Goal: Information Seeking & Learning: Learn about a topic

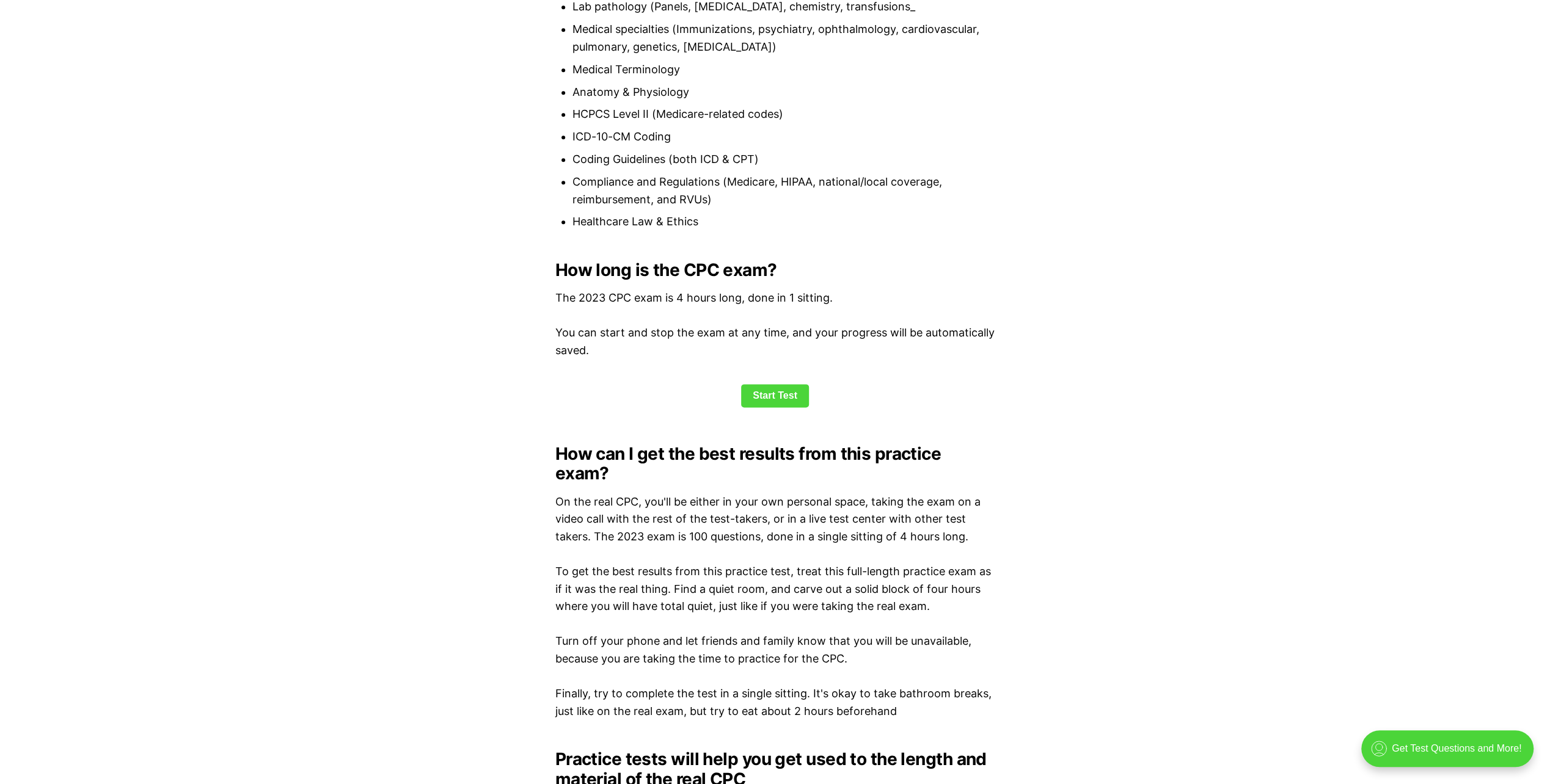
scroll to position [1465, 0]
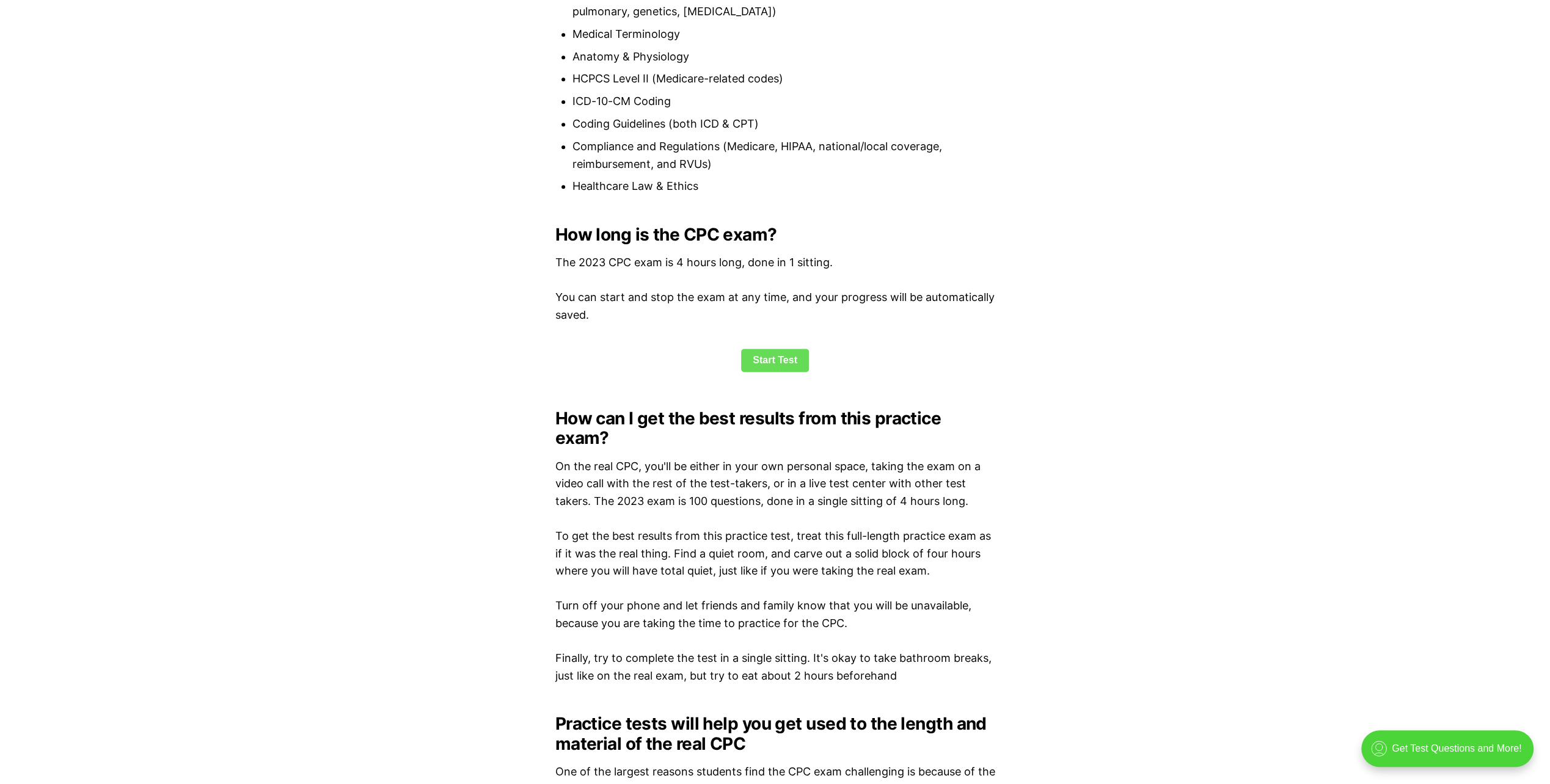
click at [770, 362] on link "Start Test" at bounding box center [775, 361] width 67 height 23
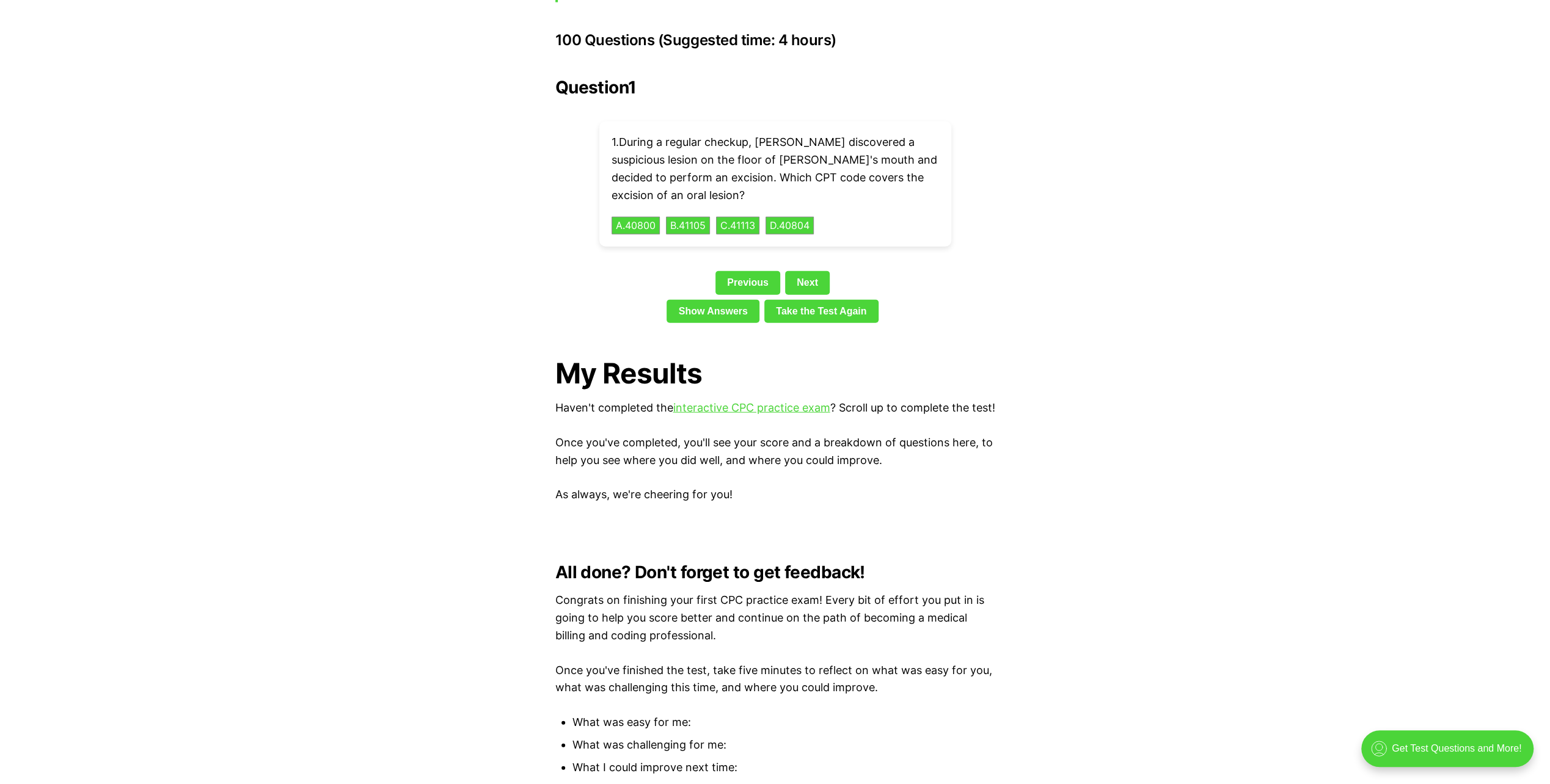
scroll to position [2615, 0]
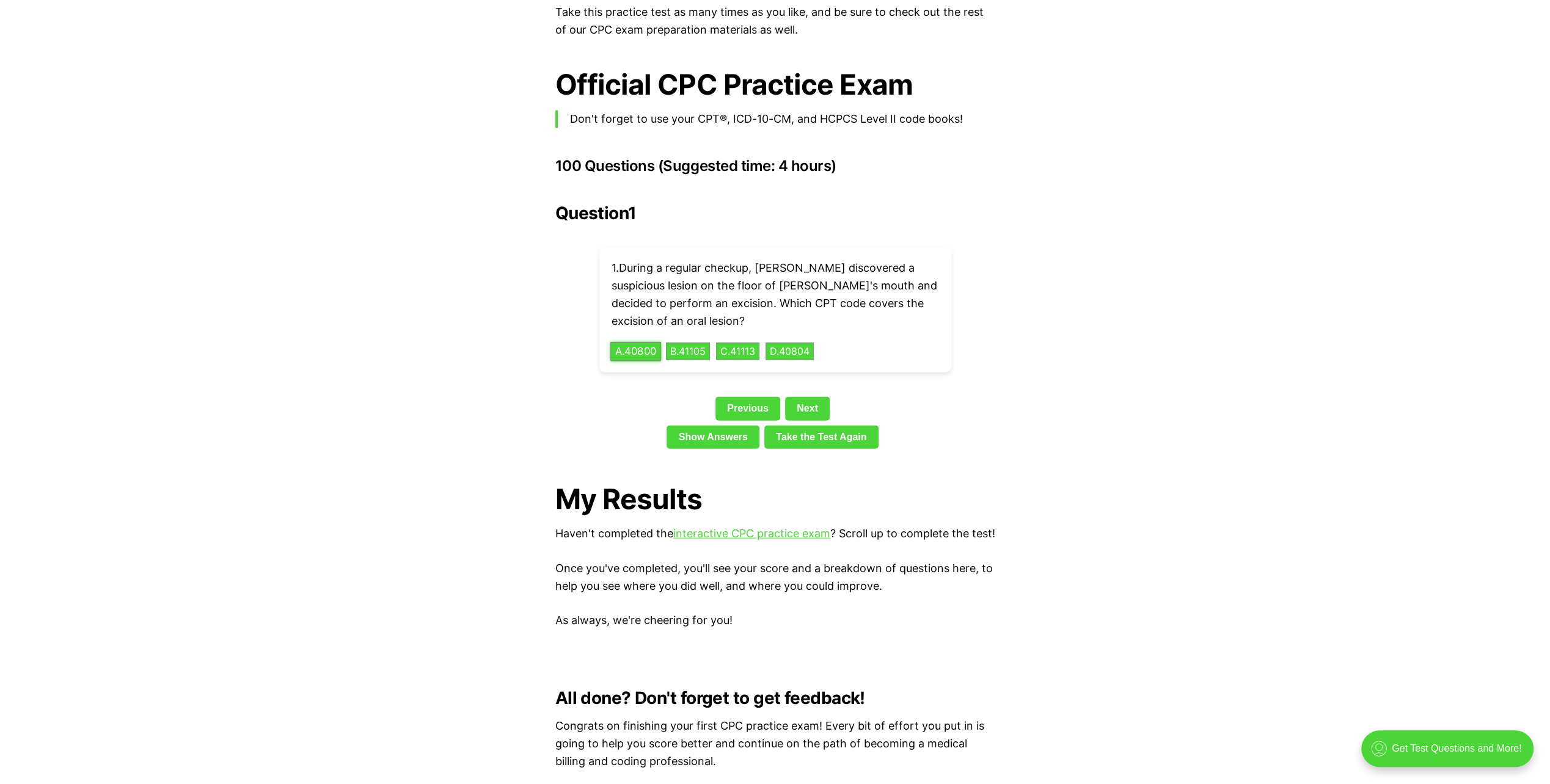
click at [632, 342] on button "A . 40800" at bounding box center [636, 351] width 51 height 19
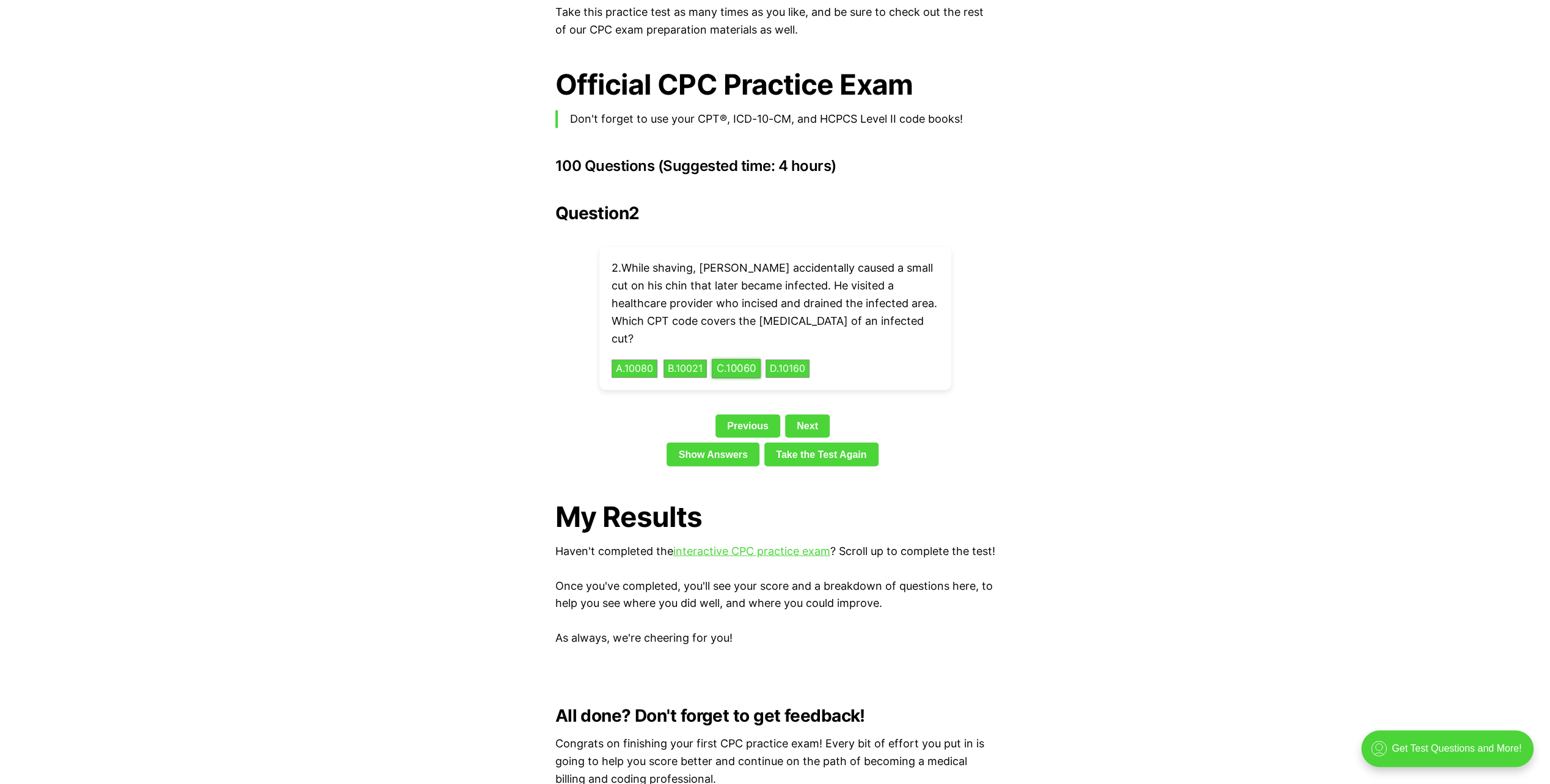
click at [745, 360] on button "C . 10060" at bounding box center [736, 369] width 49 height 19
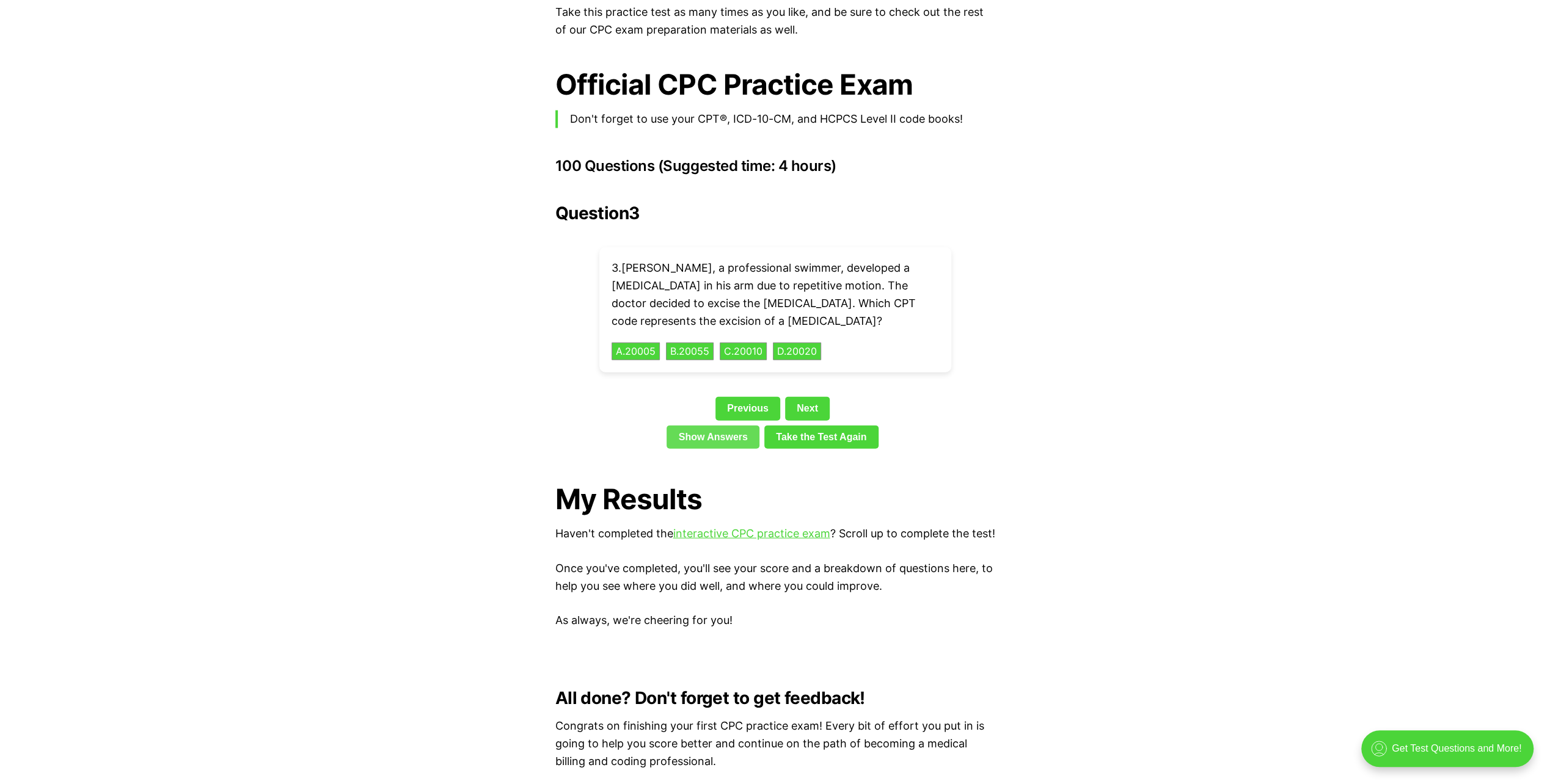
click at [730, 425] on link "Show Answers" at bounding box center [713, 437] width 93 height 23
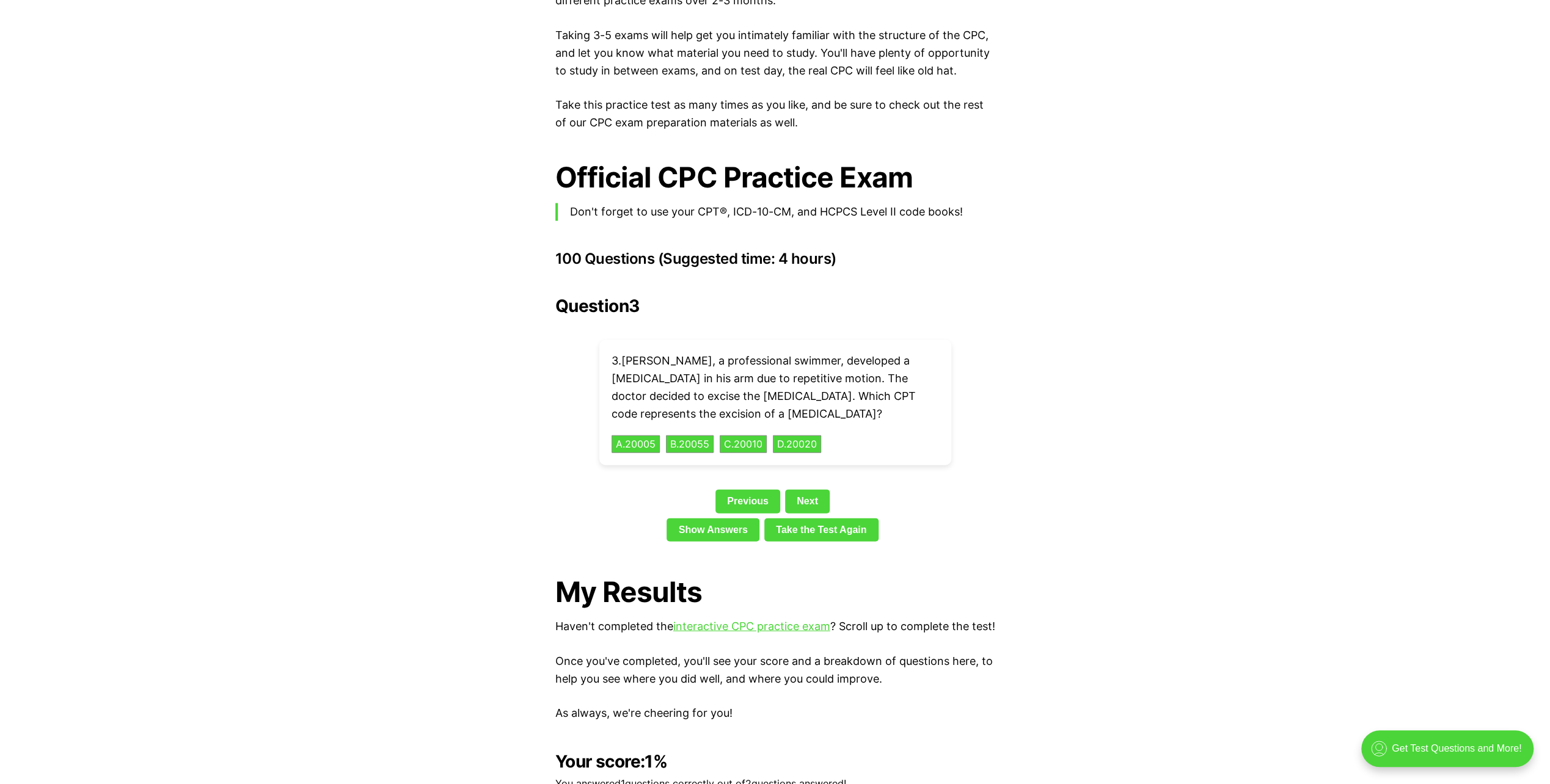
scroll to position [2520, 0]
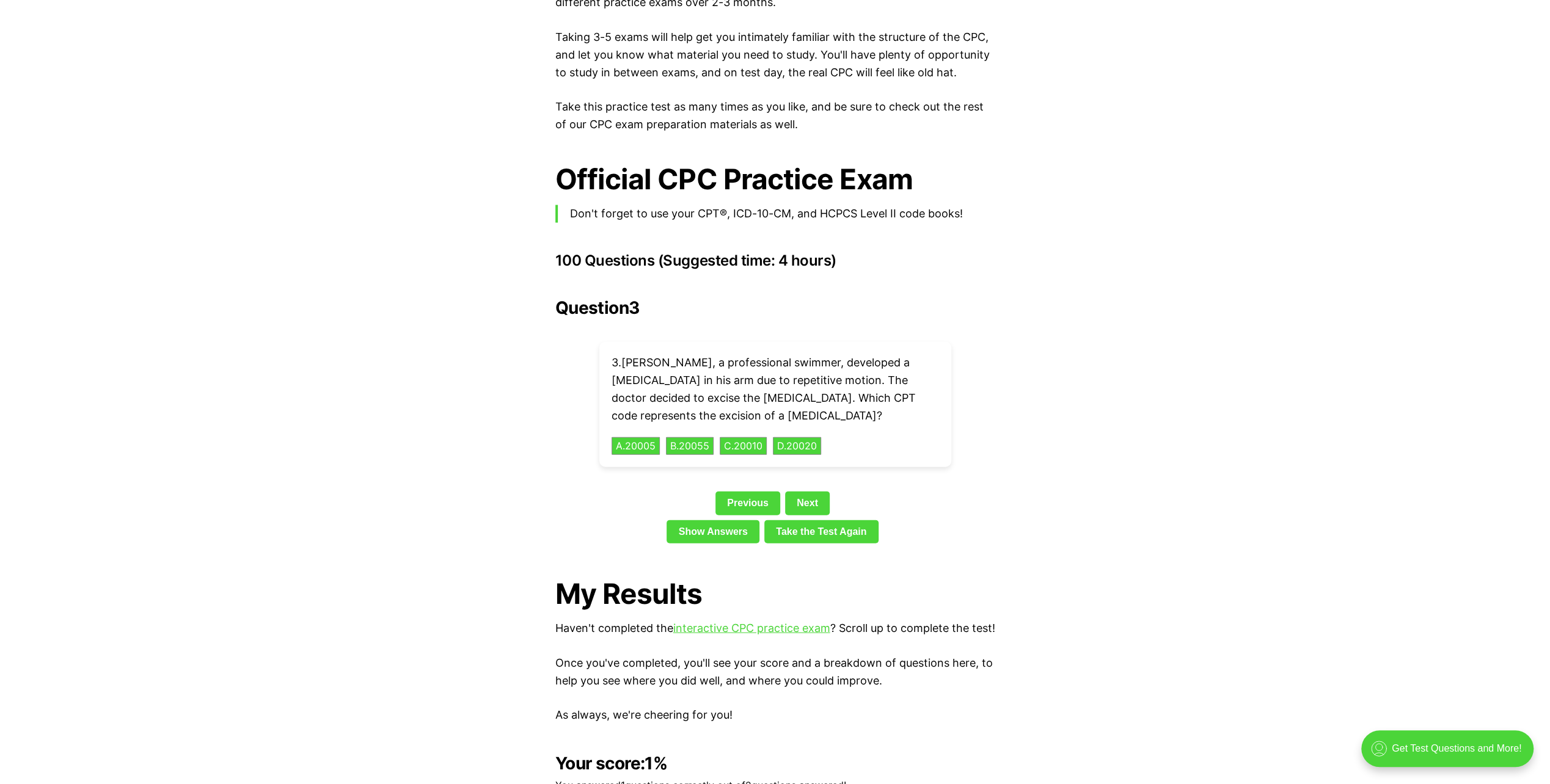
click at [955, 492] on div "Previous Next" at bounding box center [775, 505] width 440 height 28
drag, startPoint x: 744, startPoint y: 411, endPoint x: 744, endPoint y: 427, distance: 16.0
click at [744, 437] on button "C . 20010" at bounding box center [743, 446] width 50 height 19
click at [713, 520] on link "Show Answers" at bounding box center [713, 532] width 93 height 23
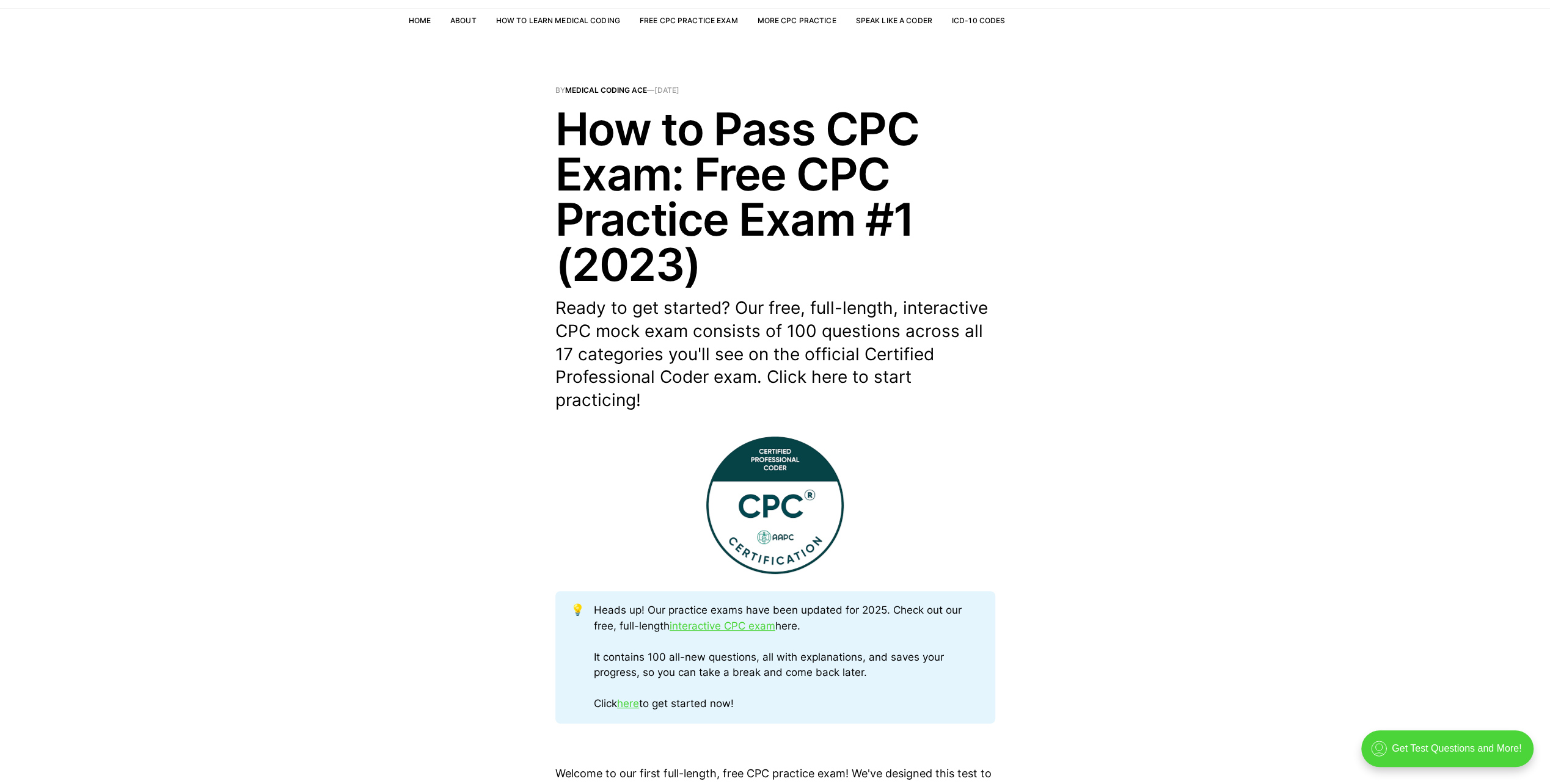
scroll to position [0, 0]
